Goal: Task Accomplishment & Management: Manage account settings

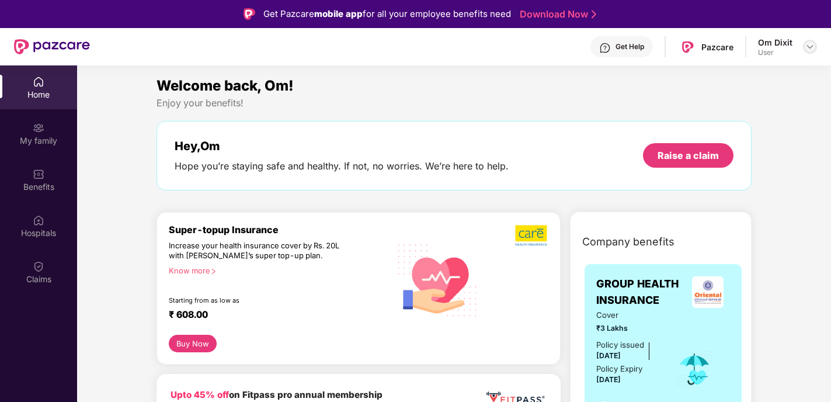
click at [803, 46] on div at bounding box center [810, 47] width 14 height 14
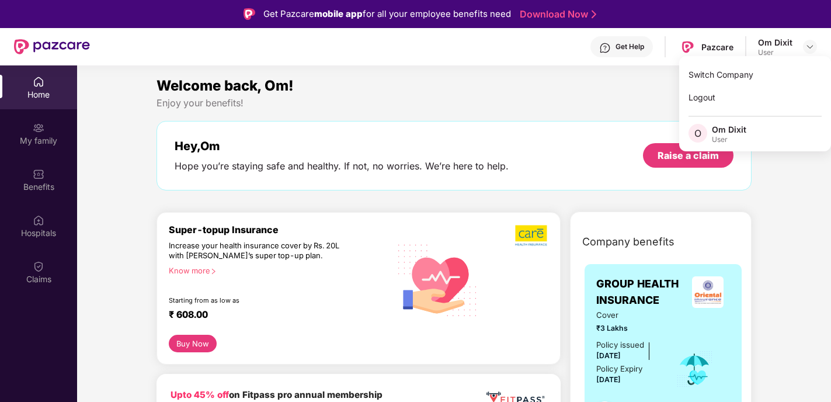
click at [796, 35] on div "Get Help Pazcare Om Dixit User" at bounding box center [453, 46] width 727 height 37
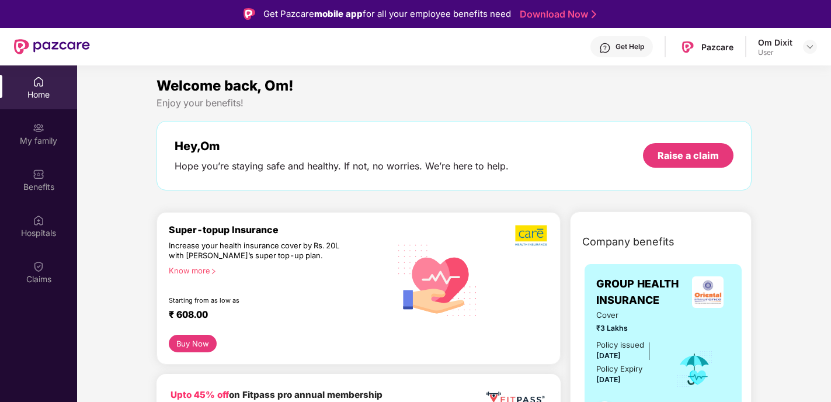
click at [784, 50] on div "User" at bounding box center [775, 52] width 34 height 9
click at [805, 44] on img at bounding box center [809, 46] width 9 height 9
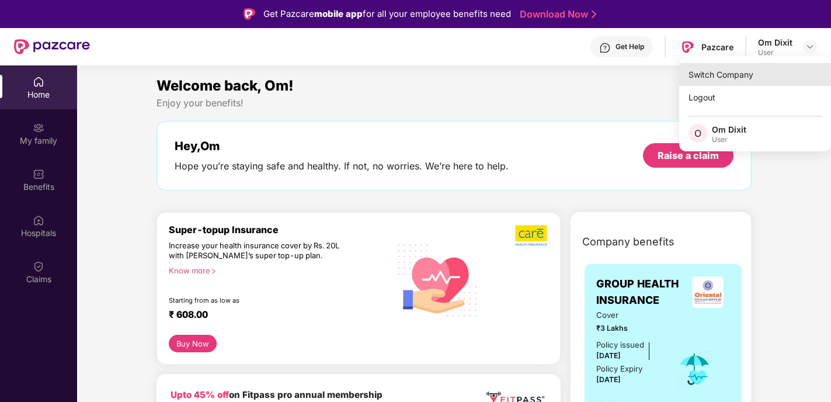
click at [726, 78] on div "Switch Company" at bounding box center [755, 74] width 152 height 23
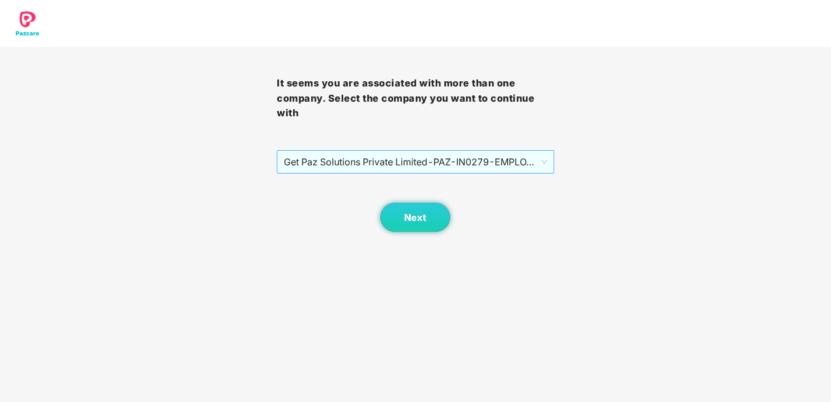
click at [479, 156] on span "Get Paz Solutions Private Limited - PAZ-IN0279 - EMPLOYEE" at bounding box center [415, 162] width 263 height 22
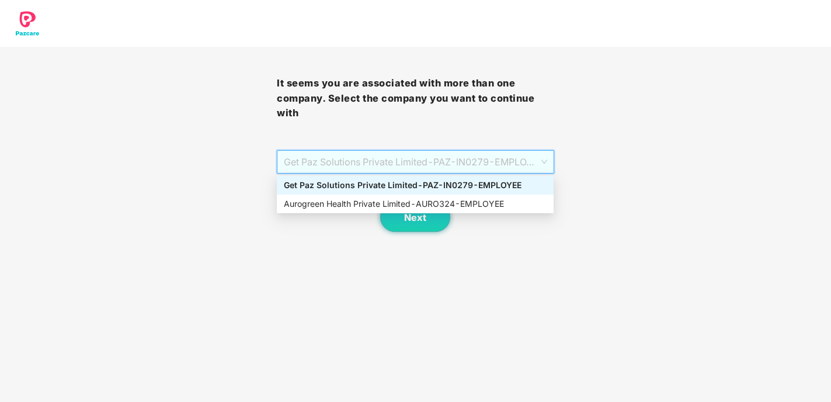
click at [415, 185] on div "Get Paz Solutions Private Limited - PAZ-IN0279 - EMPLOYEE" at bounding box center [415, 185] width 263 height 13
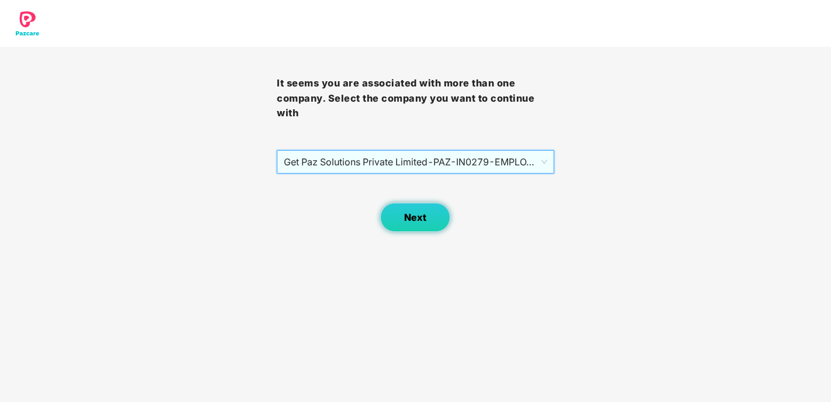
click at [420, 220] on span "Next" at bounding box center [415, 217] width 22 height 11
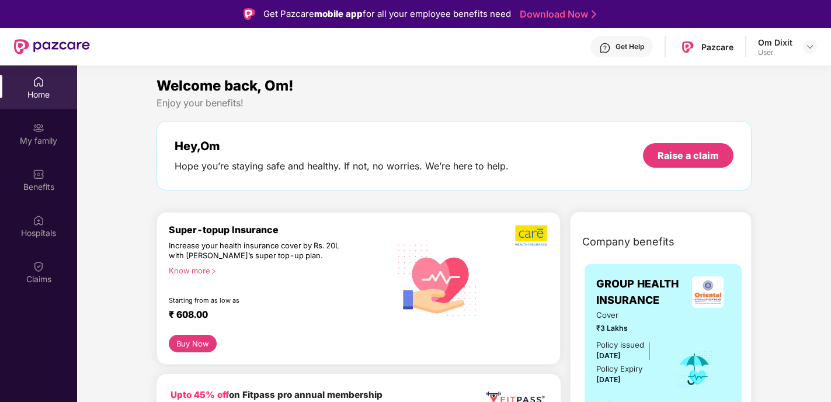
click at [809, 56] on div "Om Dixit User" at bounding box center [787, 47] width 59 height 20
